Goal: Information Seeking & Learning: Find specific fact

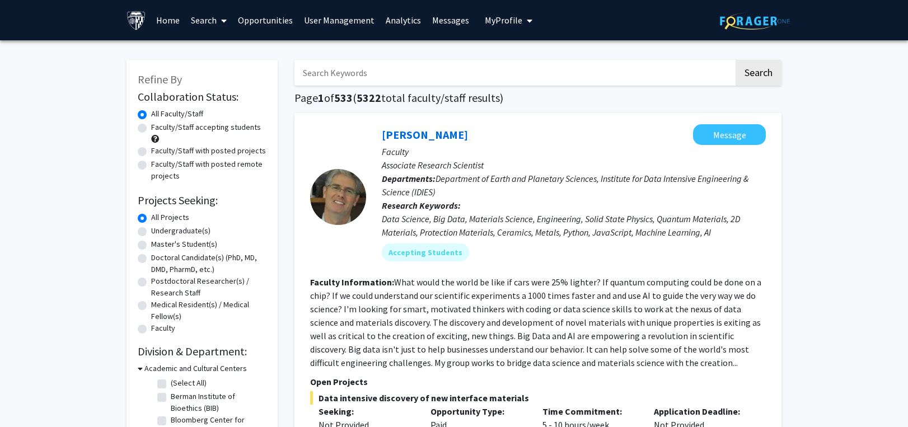
click at [325, 72] on input "Search Keywords" at bounding box center [515, 73] width 440 height 26
type input "k"
type input "[PERSON_NAME]"
click at [736, 60] on button "Search" at bounding box center [759, 73] width 46 height 26
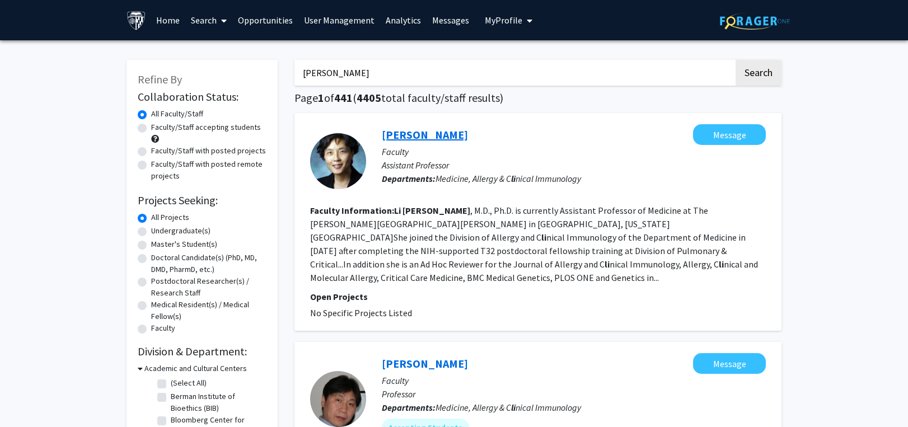
click at [403, 135] on link "[PERSON_NAME]" at bounding box center [425, 135] width 86 height 14
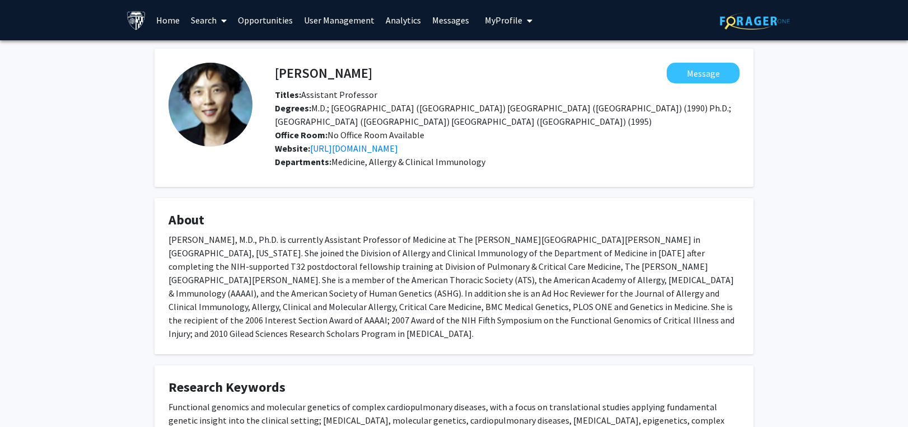
drag, startPoint x: 371, startPoint y: 160, endPoint x: 482, endPoint y: 160, distance: 110.9
click at [482, 160] on div "Departments: Medicine, Allergy & Clinical Immunology" at bounding box center [507, 161] width 465 height 13
copy span "Allergy & Clinical Immunology"
click at [184, 334] on fg-card "About" at bounding box center [454, 276] width 599 height 156
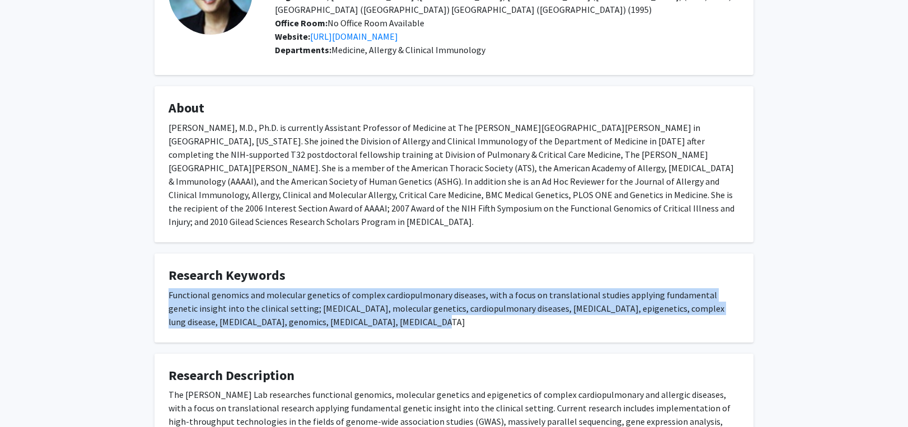
drag, startPoint x: 167, startPoint y: 281, endPoint x: 375, endPoint y: 305, distance: 209.2
click at [375, 305] on fg-card "Research Keywords Functional genomics and molecular genetics of complex cardiop…" at bounding box center [454, 298] width 599 height 89
copy div "Functional genomics and molecular genetics of complex cardiopulmonary diseases,…"
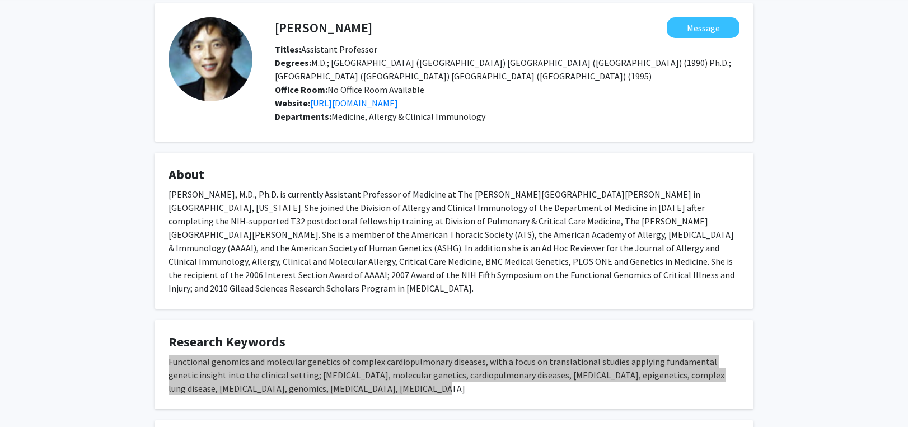
scroll to position [0, 0]
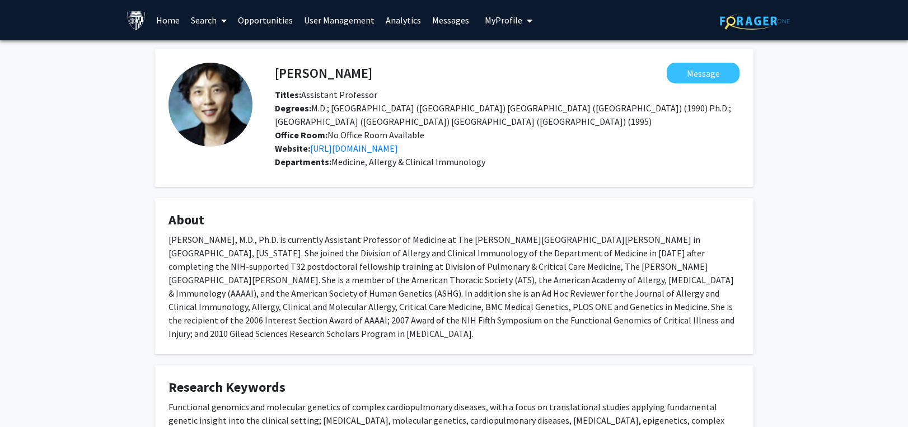
click at [214, 20] on link "Search" at bounding box center [208, 20] width 47 height 39
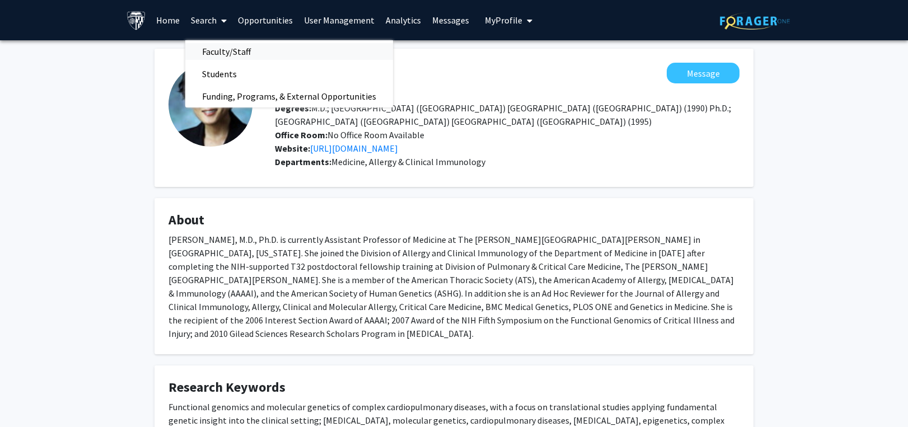
click at [213, 49] on span "Faculty/Staff" at bounding box center [226, 51] width 82 height 22
